Goal: Information Seeking & Learning: Learn about a topic

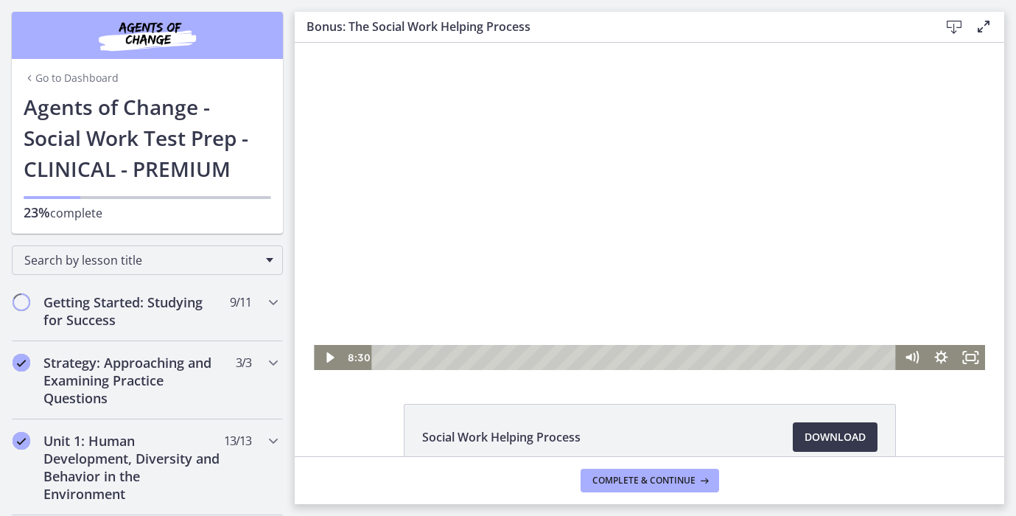
scroll to position [1370, 0]
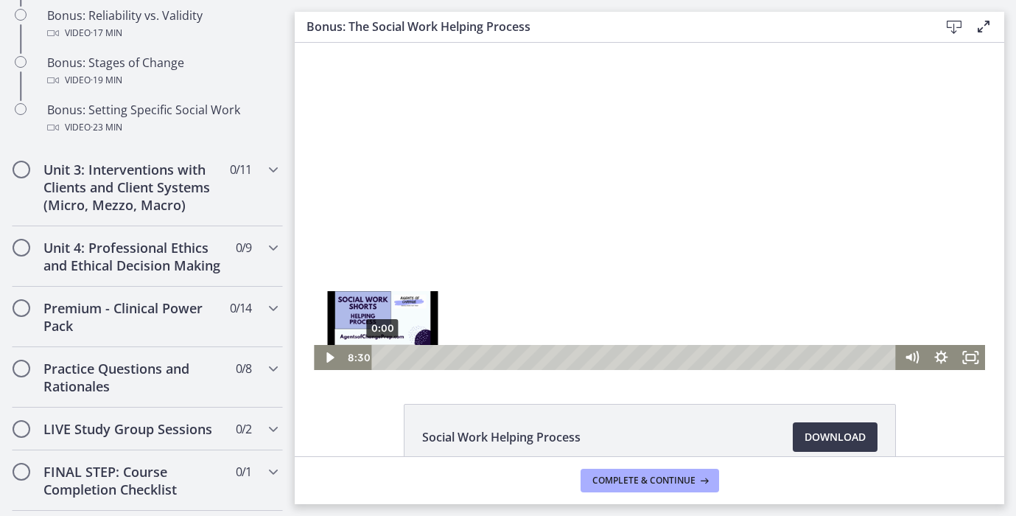
click at [382, 359] on div "0:00" at bounding box center [635, 357] width 507 height 25
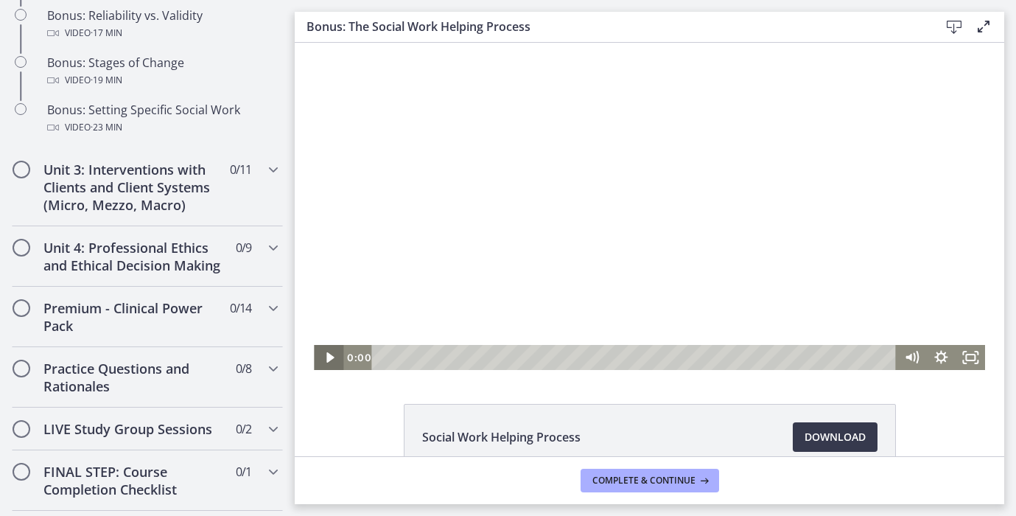
click at [324, 353] on icon "Play Video" at bounding box center [329, 357] width 29 height 25
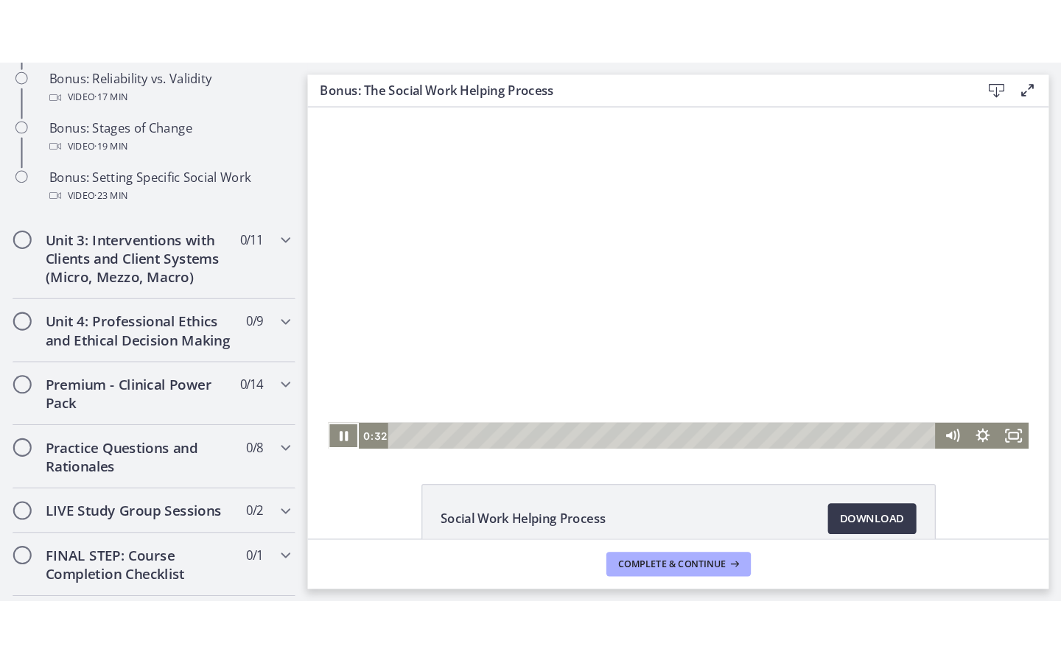
scroll to position [77, 0]
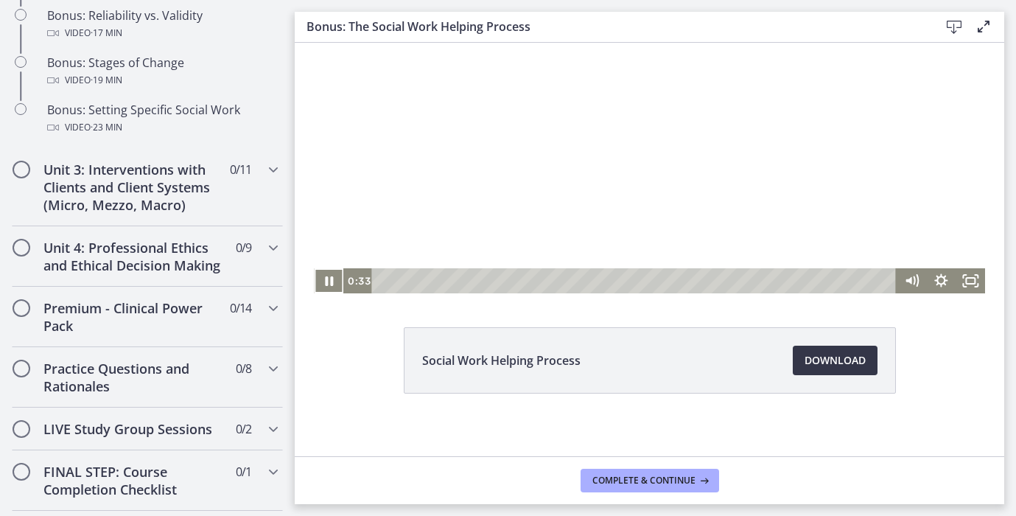
click at [822, 350] on link "Download Opens in a new window" at bounding box center [835, 360] width 85 height 29
click at [975, 284] on icon "Fullscreen" at bounding box center [970, 281] width 35 height 30
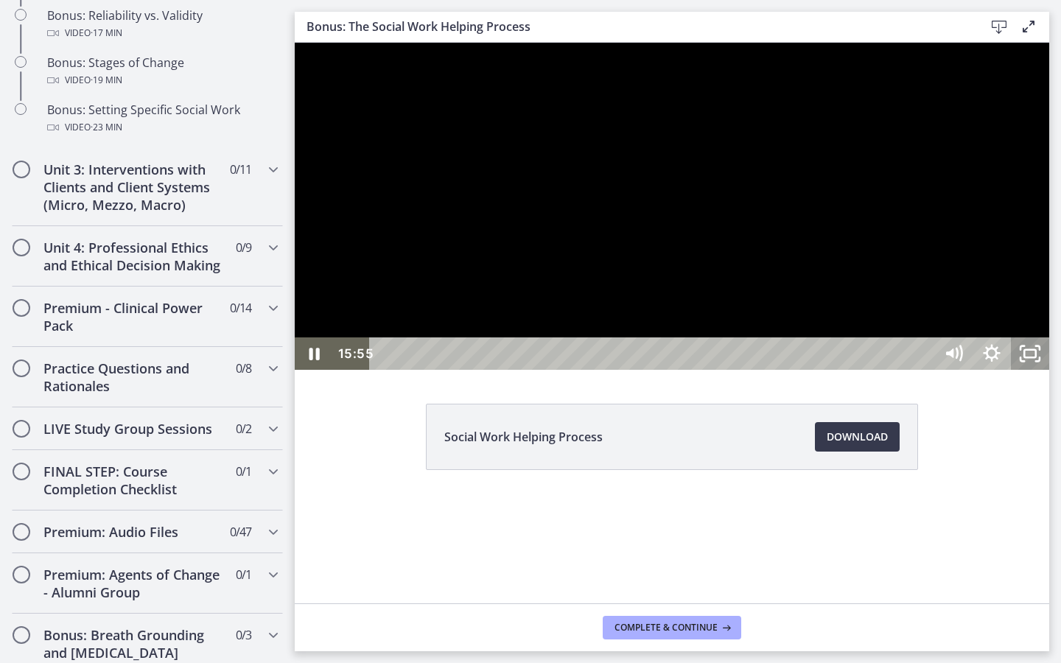
click at [1015, 370] on icon "Unfullscreen" at bounding box center [1030, 353] width 38 height 32
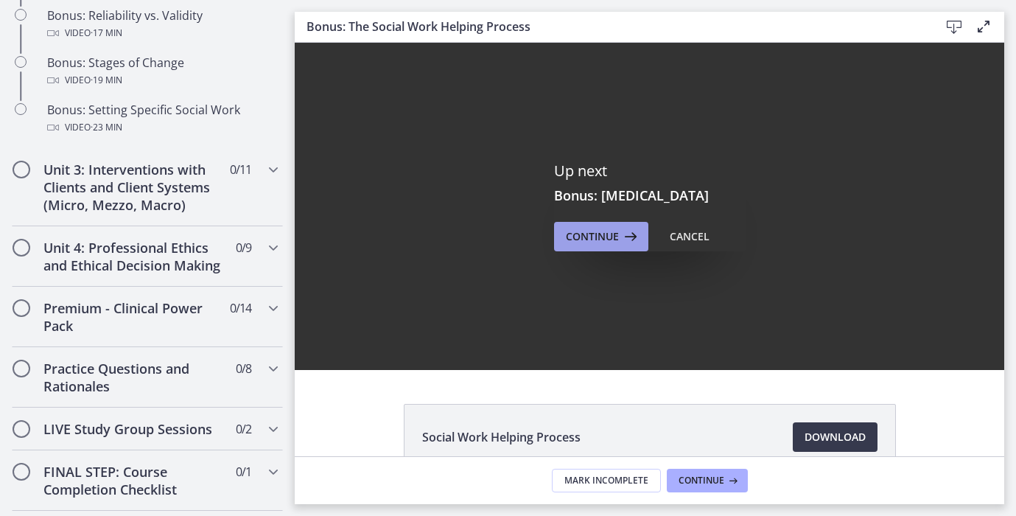
click at [581, 231] on span "Continue" at bounding box center [592, 237] width 53 height 18
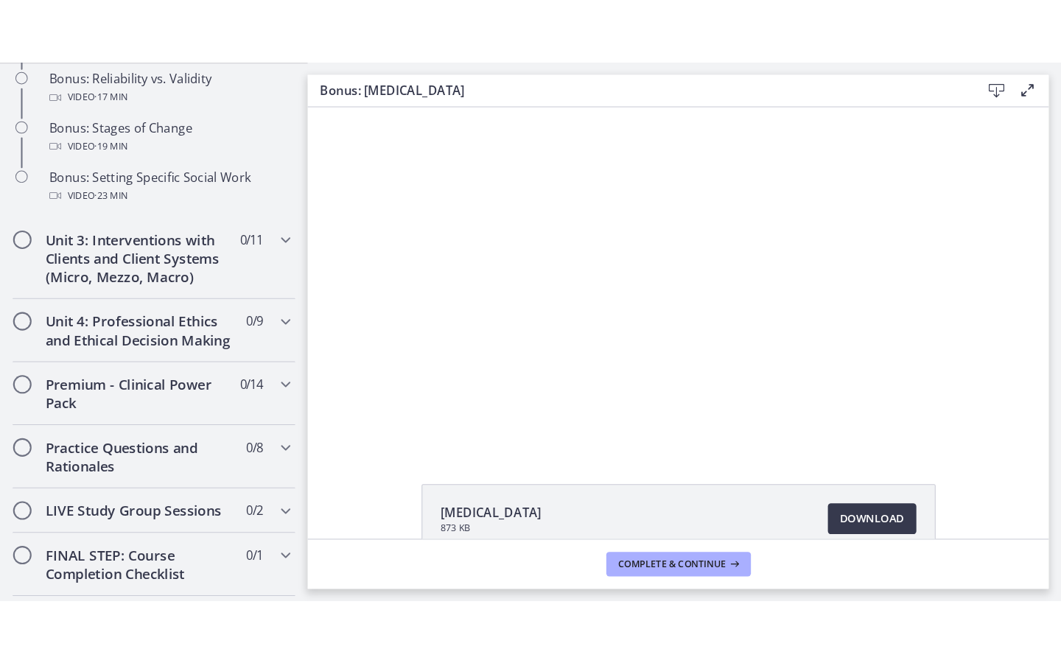
scroll to position [85, 0]
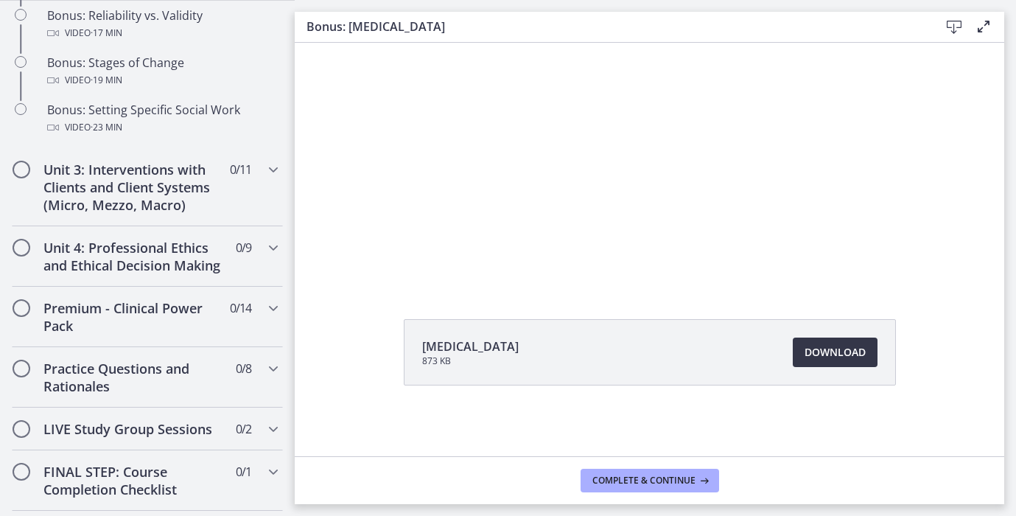
click at [830, 348] on span "Download Opens in a new window" at bounding box center [835, 352] width 61 height 18
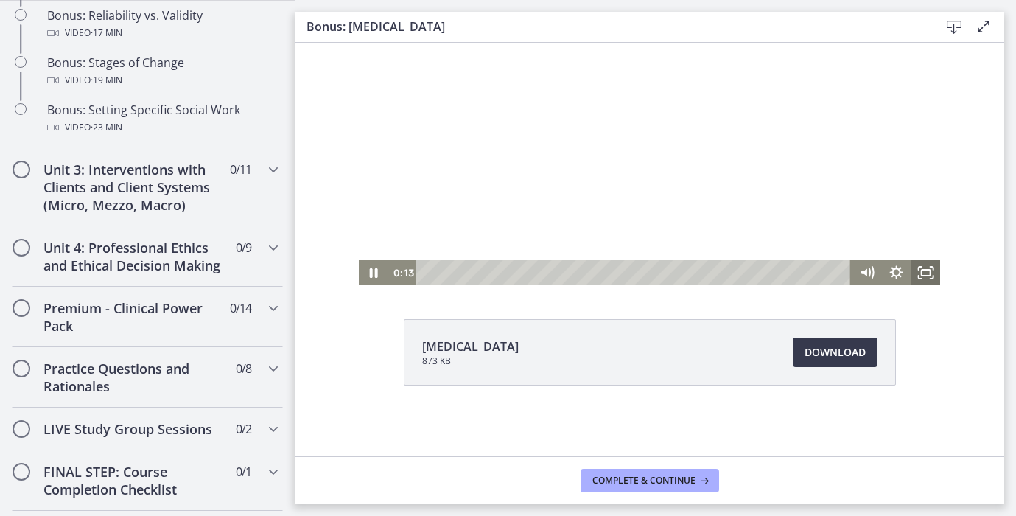
click at [931, 278] on icon "Fullscreen" at bounding box center [925, 272] width 29 height 25
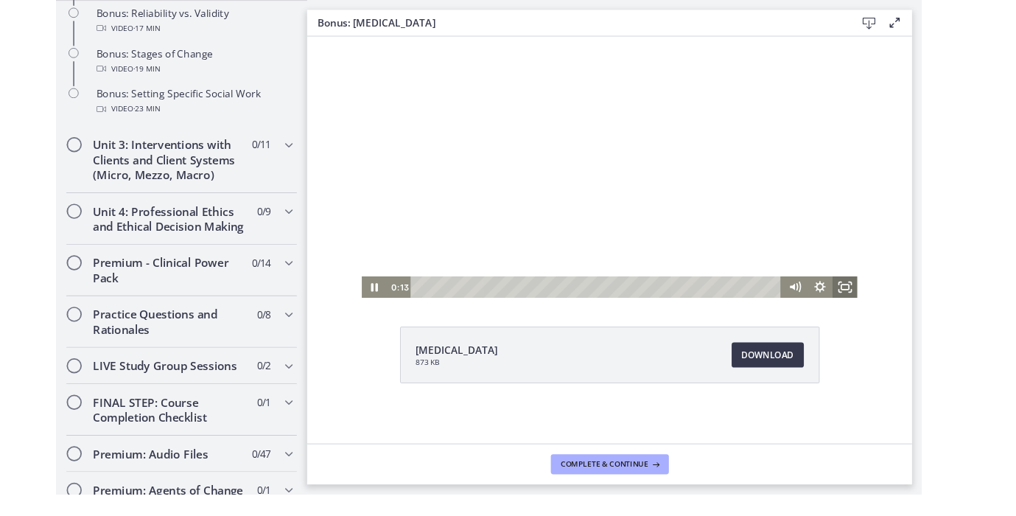
scroll to position [0, 0]
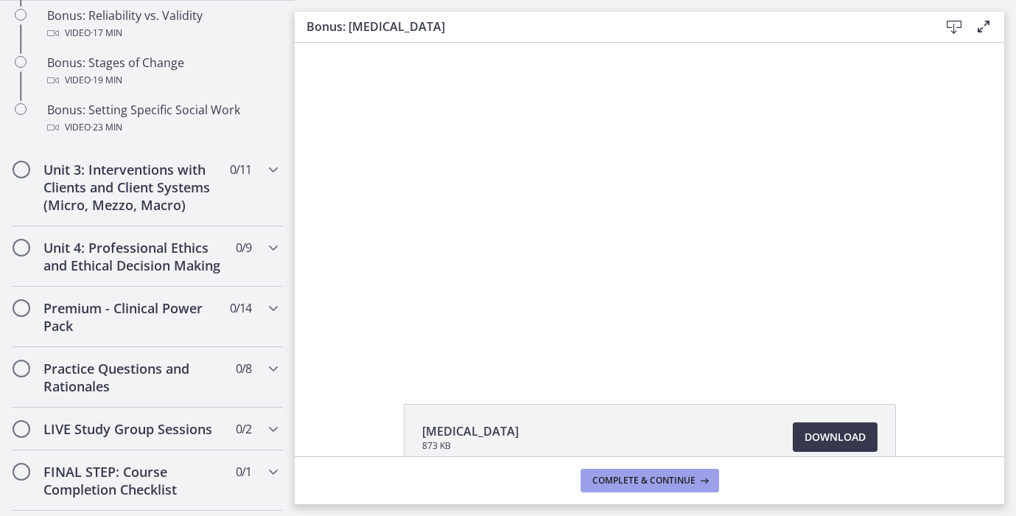
click at [703, 481] on icon at bounding box center [703, 480] width 15 height 12
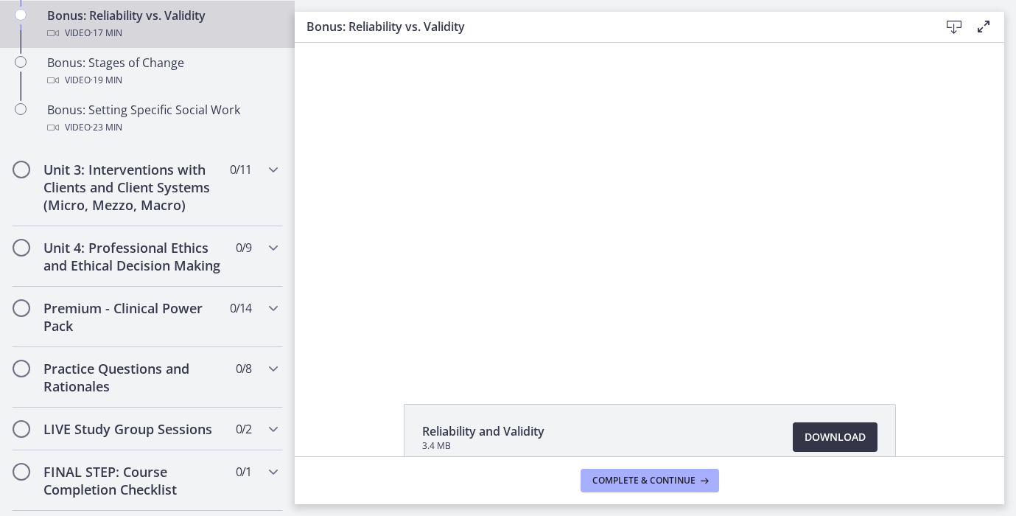
click at [820, 425] on link "Download Opens in a new window" at bounding box center [835, 436] width 85 height 29
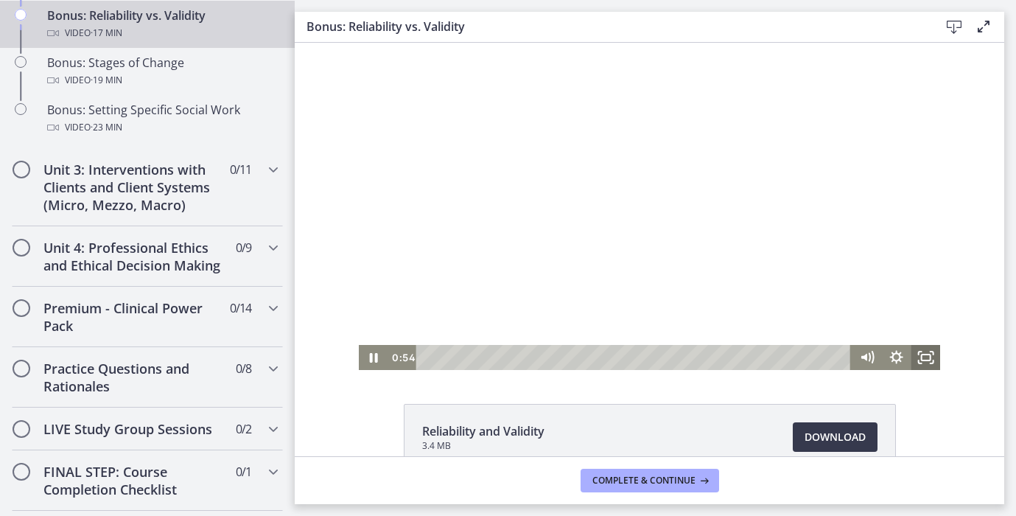
click at [931, 360] on icon "Fullscreen" at bounding box center [925, 357] width 29 height 25
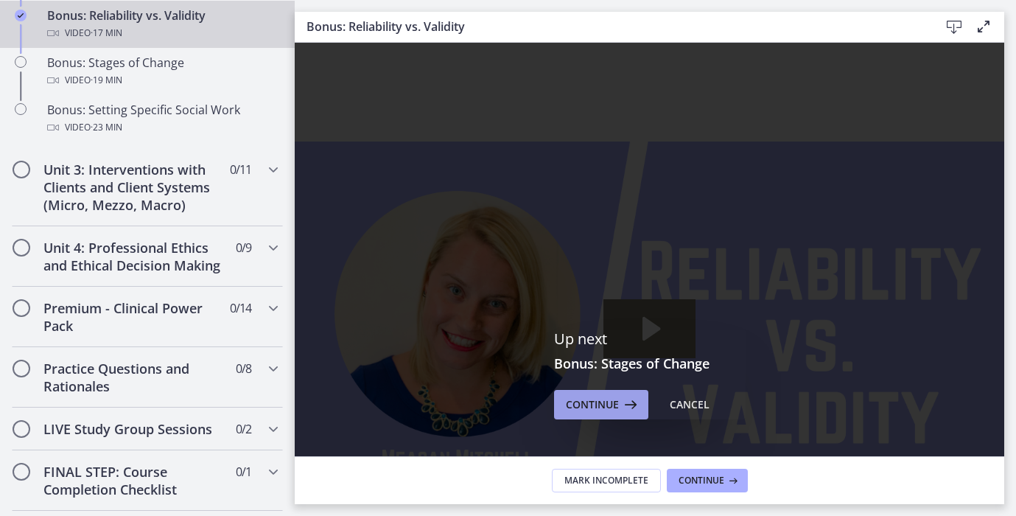
click at [609, 414] on button "Continue" at bounding box center [601, 404] width 94 height 29
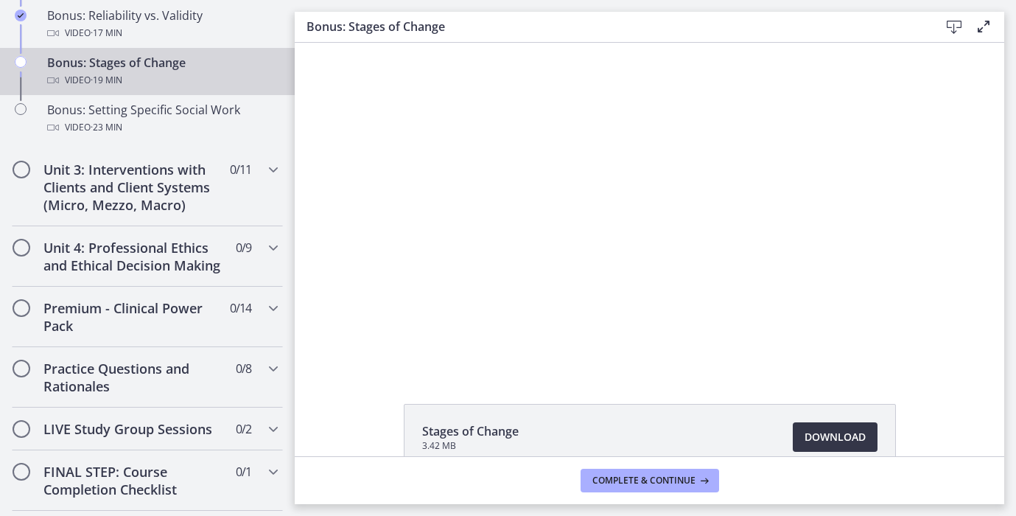
click at [832, 446] on link "Download Opens in a new window" at bounding box center [835, 436] width 85 height 29
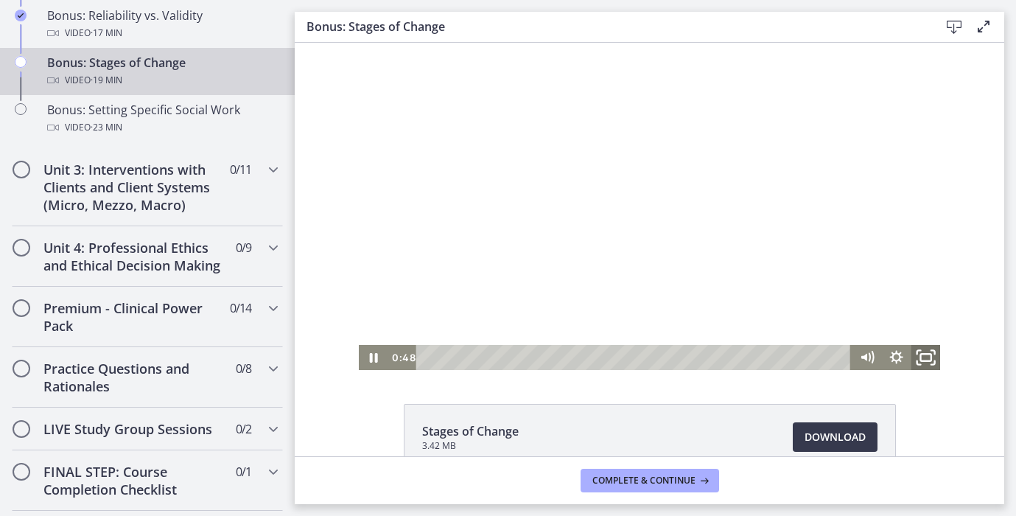
click at [936, 357] on icon "Fullscreen" at bounding box center [925, 358] width 35 height 30
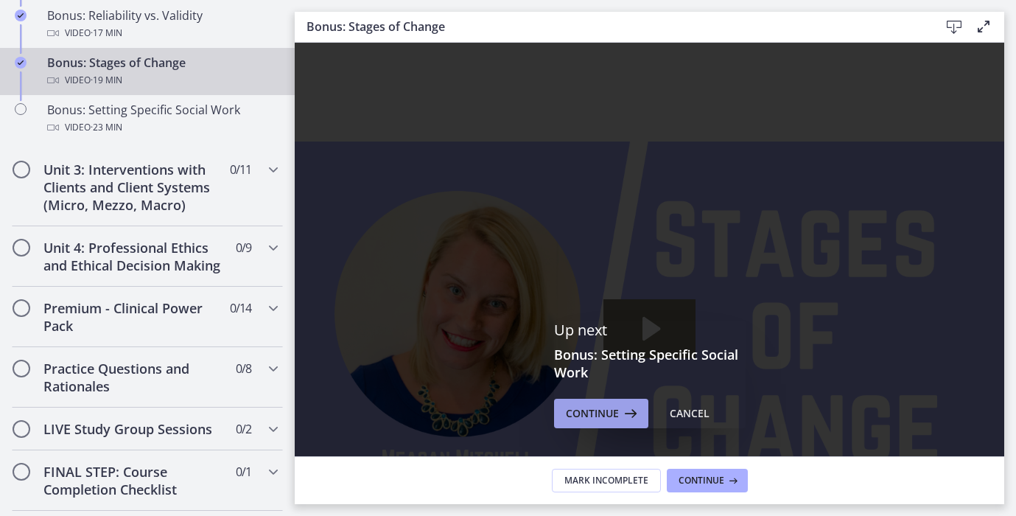
click at [578, 407] on span "Continue" at bounding box center [592, 413] width 53 height 18
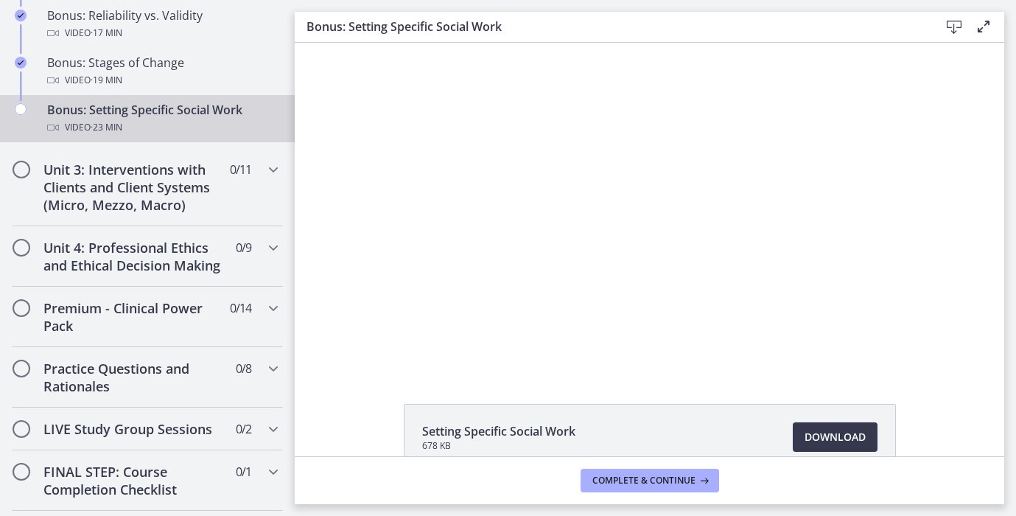
scroll to position [85, 0]
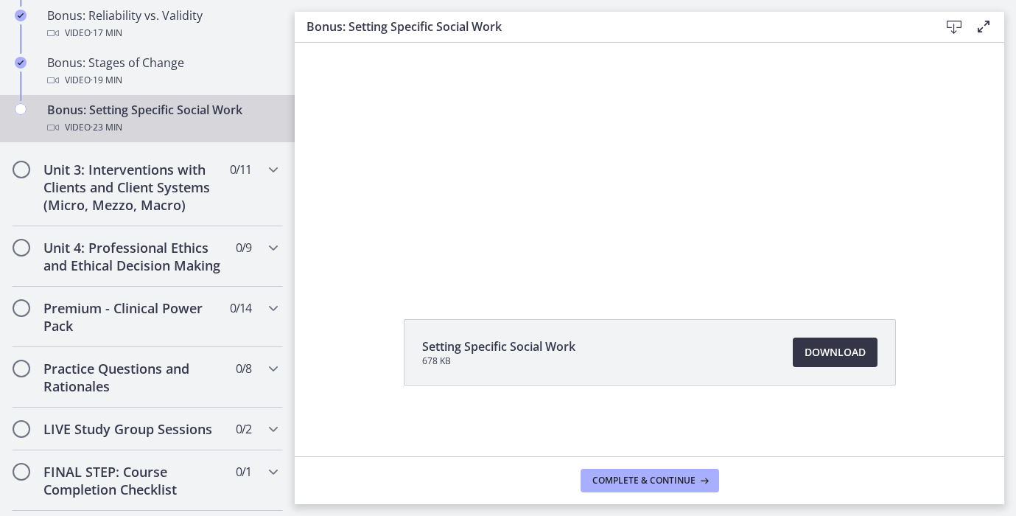
click at [805, 350] on span "Download Opens in a new window" at bounding box center [835, 352] width 61 height 18
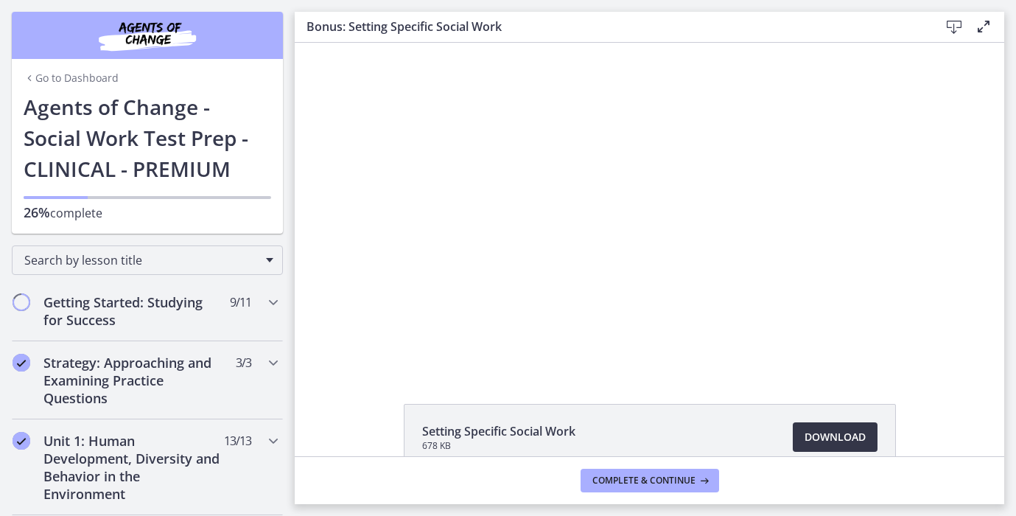
scroll to position [85, 0]
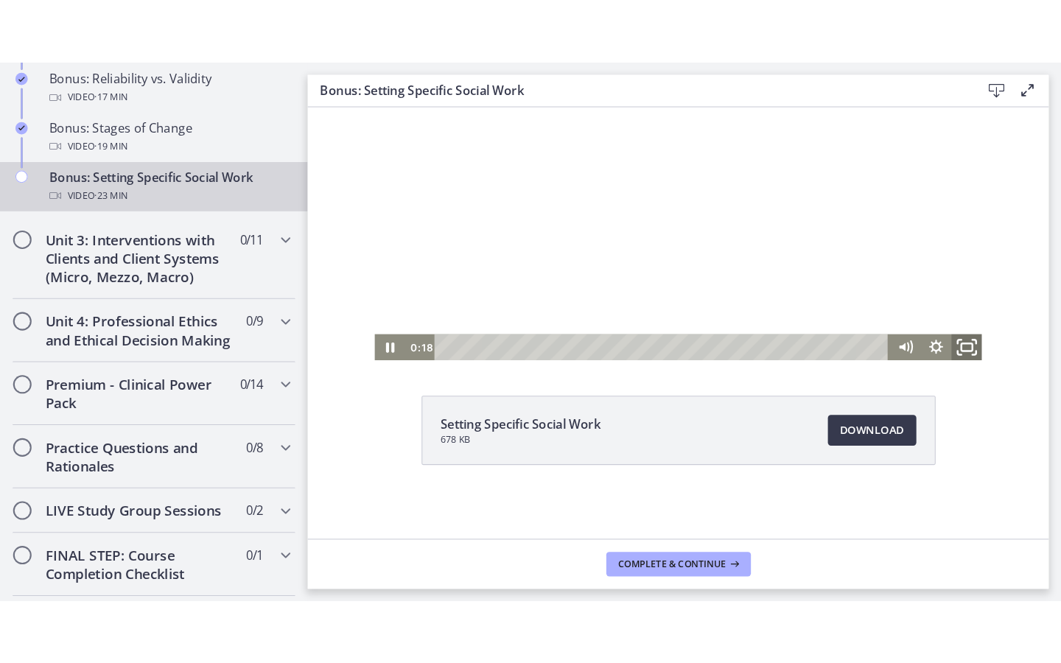
click at [933, 328] on icon "Fullscreen" at bounding box center [937, 333] width 35 height 30
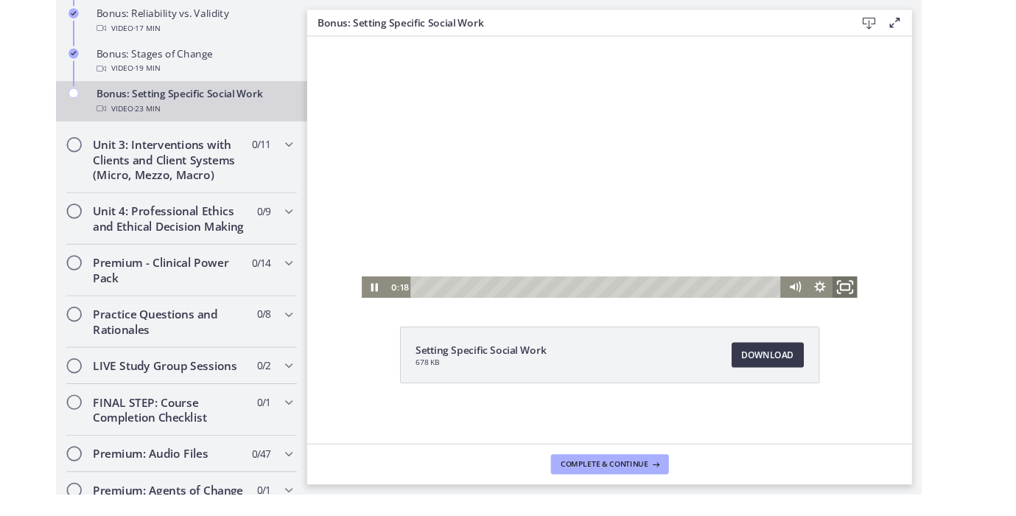
scroll to position [0, 0]
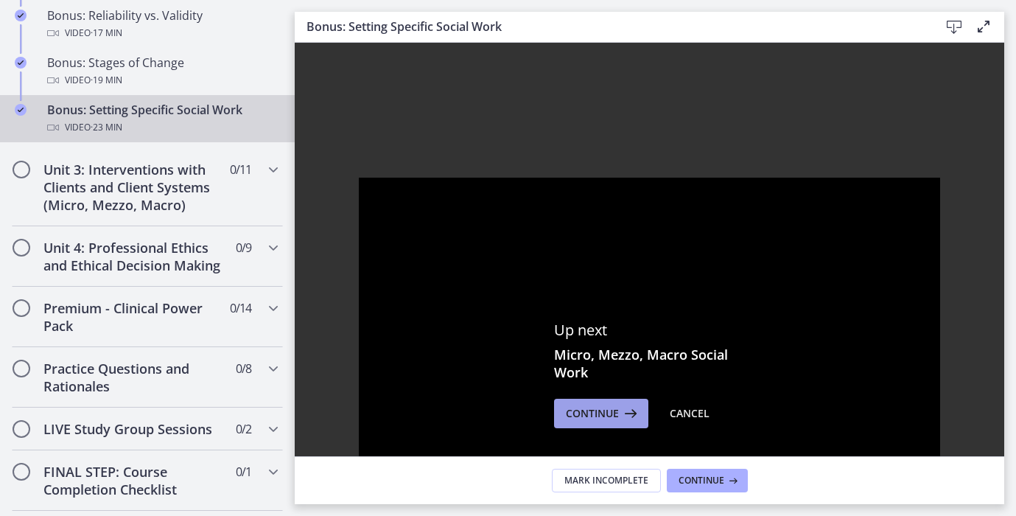
click at [609, 408] on span "Continue" at bounding box center [592, 413] width 53 height 18
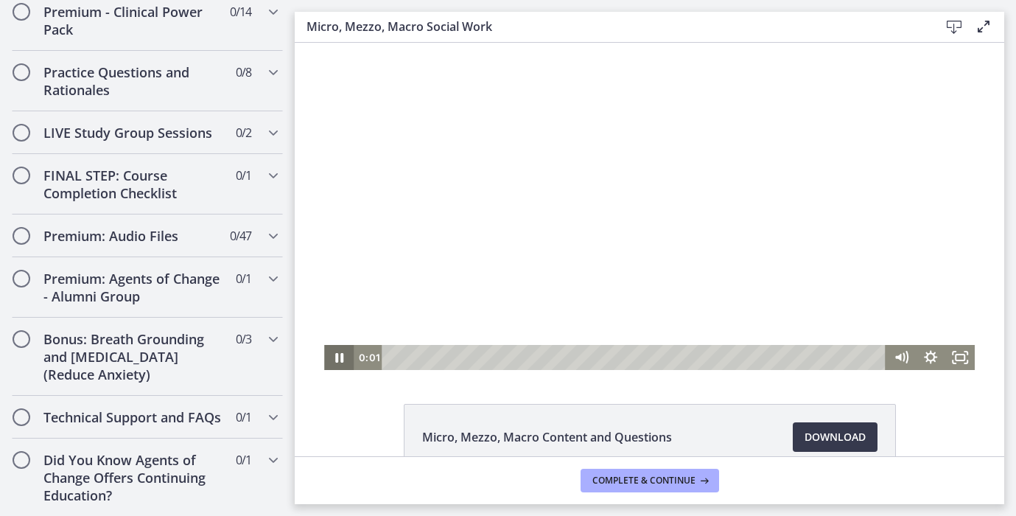
click at [333, 364] on icon "Pause" at bounding box center [338, 357] width 29 height 25
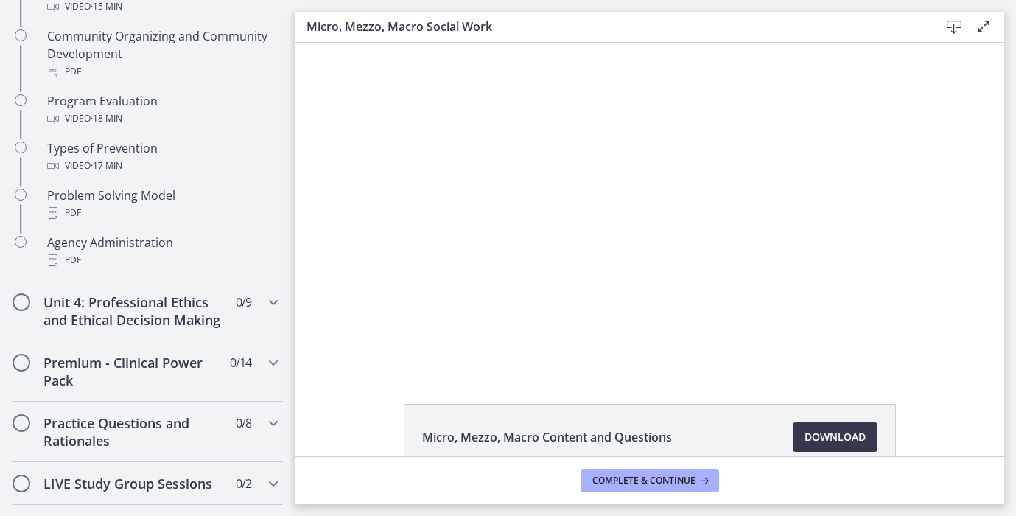
scroll to position [940, 0]
click at [144, 326] on div "Unit 4: Professional Ethics and Ethical Decision Making 0 / 9 Completed" at bounding box center [147, 309] width 271 height 60
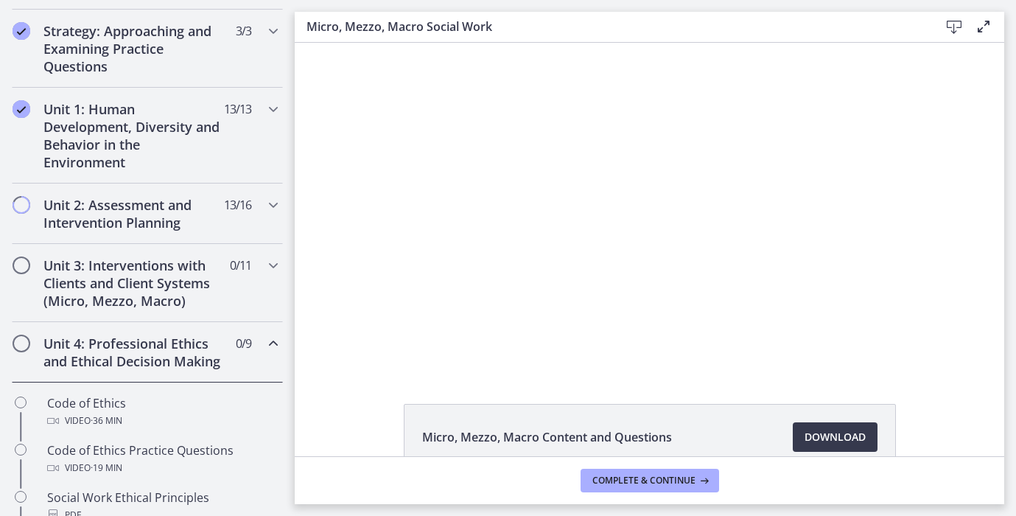
scroll to position [311, 0]
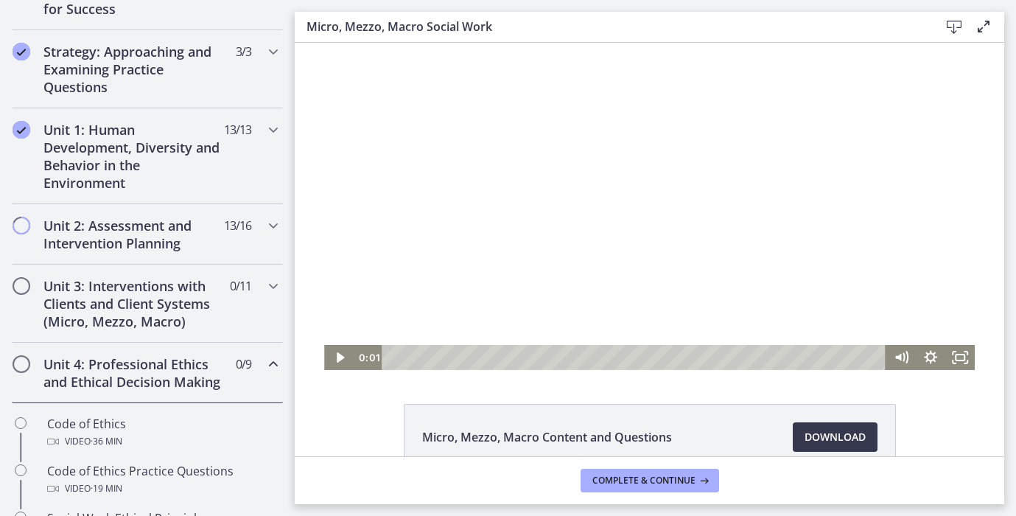
click at [645, 238] on div at bounding box center [649, 206] width 650 height 327
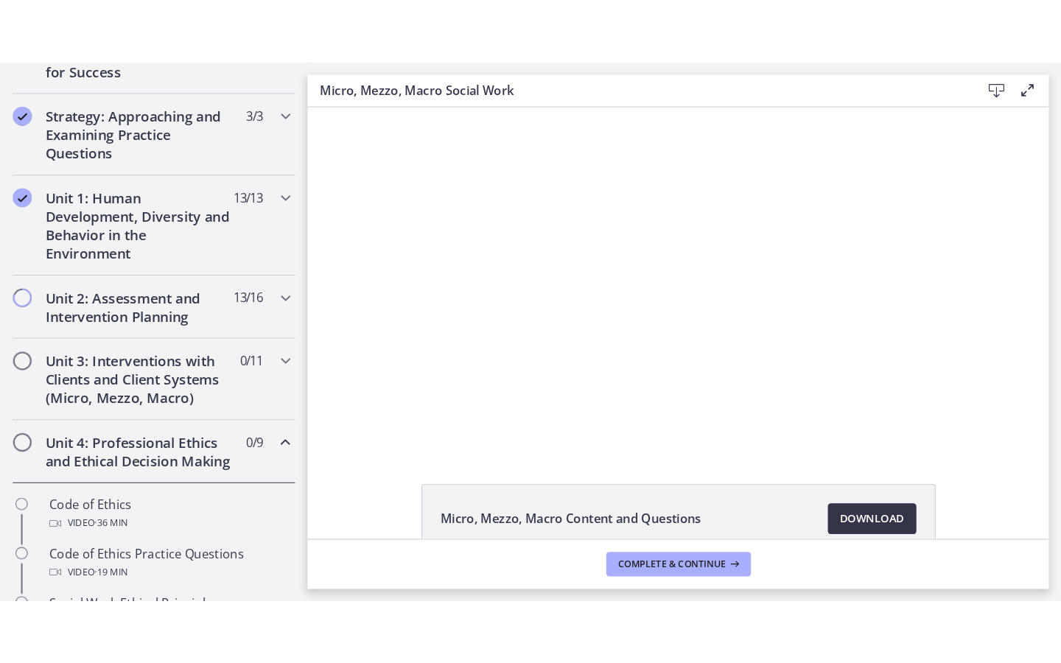
scroll to position [85, 0]
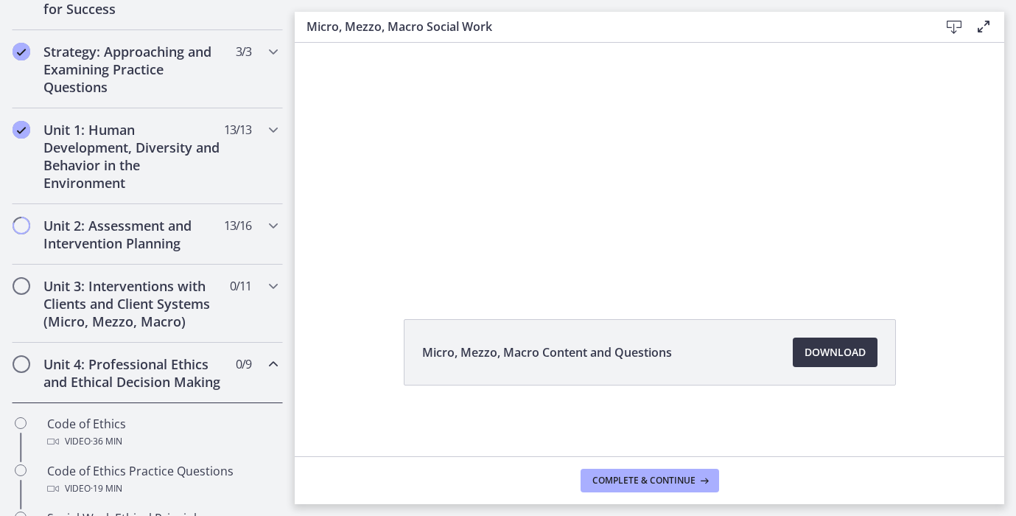
click at [850, 355] on span "Download Opens in a new window" at bounding box center [835, 352] width 61 height 18
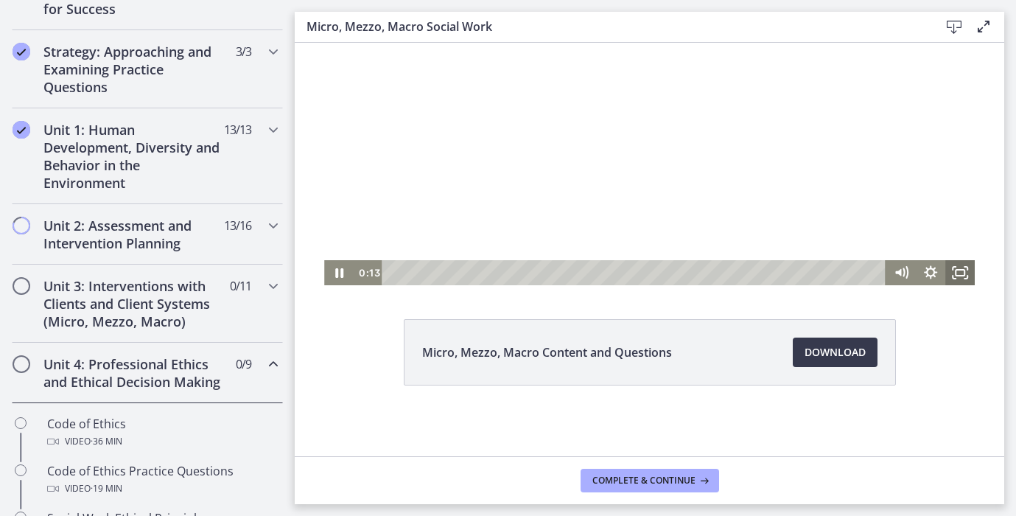
click at [961, 277] on icon "Fullscreen" at bounding box center [959, 272] width 29 height 25
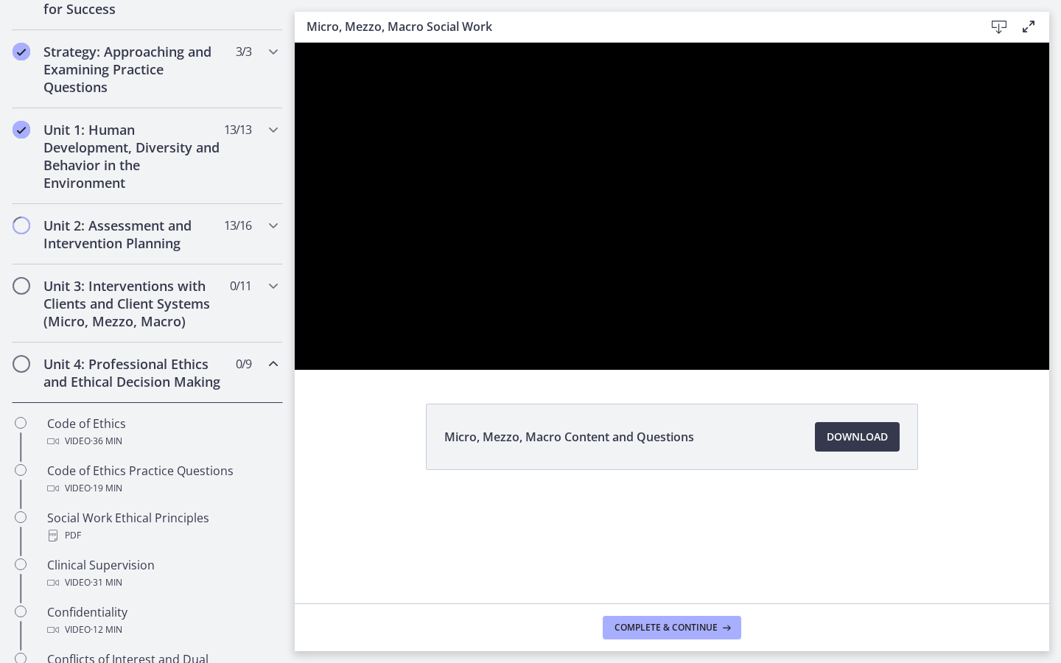
click at [1011, 337] on button "Unfullscreen" at bounding box center [1030, 353] width 38 height 32
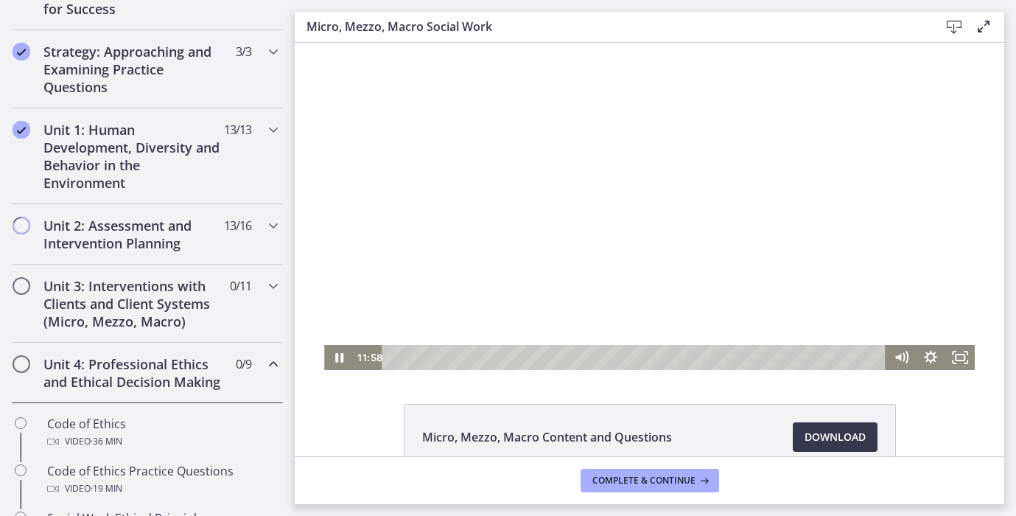
click at [590, 227] on div at bounding box center [649, 206] width 650 height 327
